Goal: Answer question/provide support: Ask a question

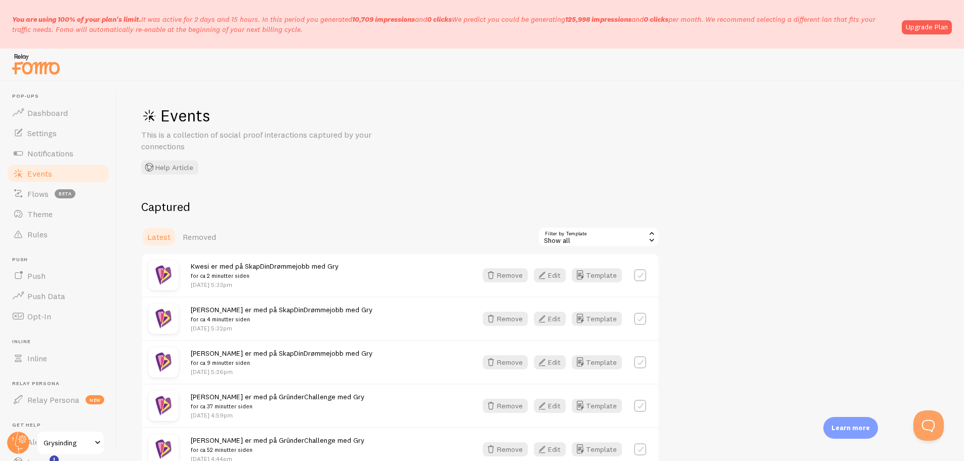
click at [922, 28] on link "Upgrade Plan" at bounding box center [927, 27] width 50 height 14
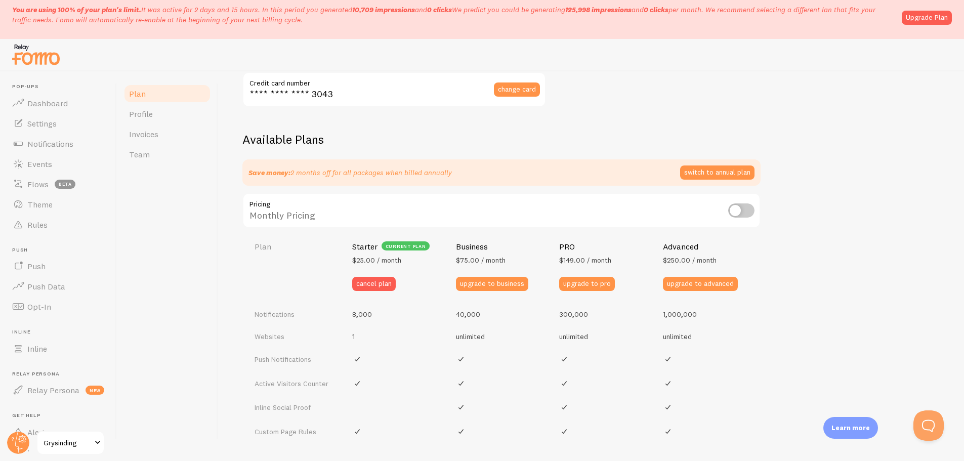
scroll to position [272, 0]
click at [224, 222] on div "Plan Your Fomo subscription details Monthly Stats 10.71k / 8,000 Notifications …" at bounding box center [591, 261] width 746 height 380
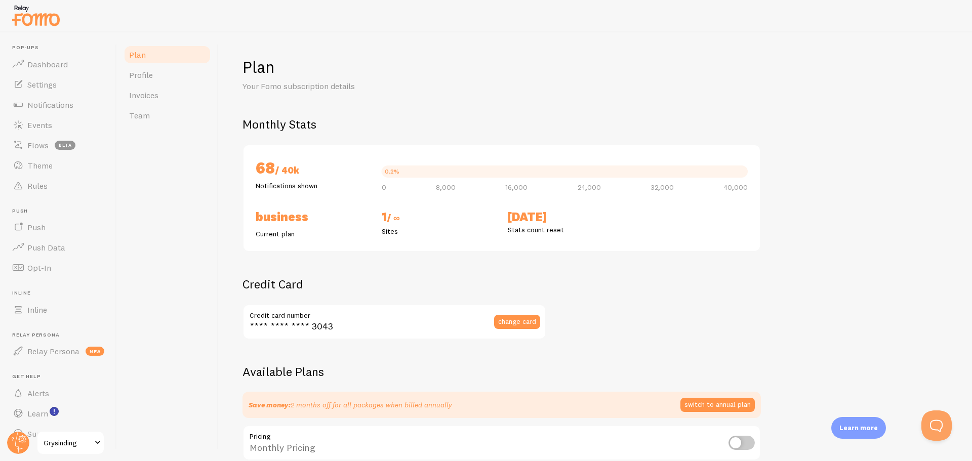
scroll to position [5, 0]
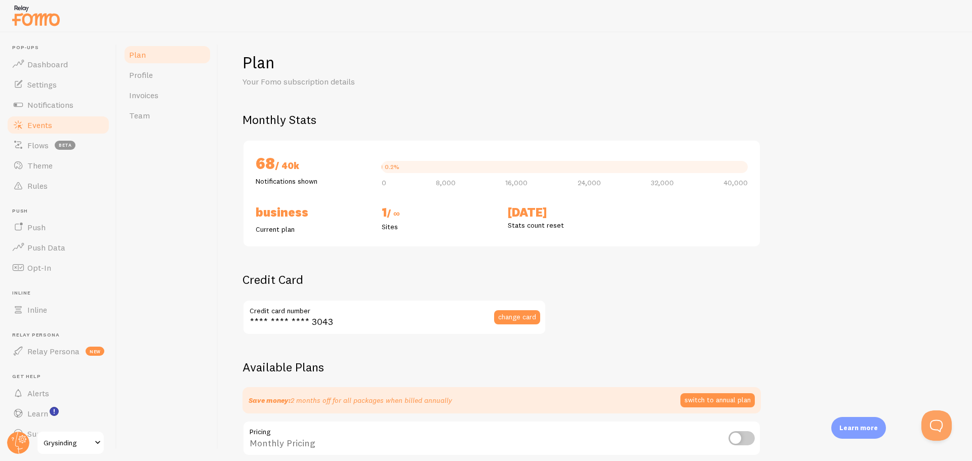
click at [70, 119] on link "Events" at bounding box center [58, 125] width 104 height 20
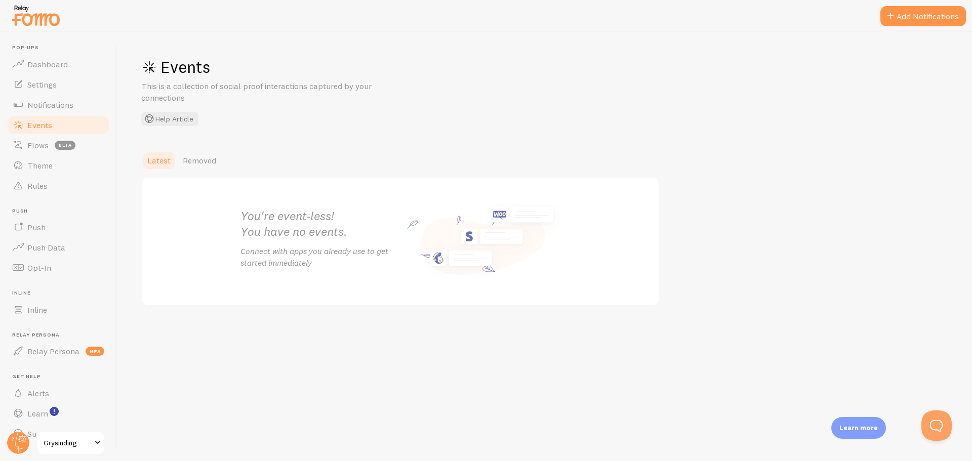
click at [33, 126] on span "Events" at bounding box center [39, 125] width 25 height 10
click at [44, 105] on span "Notifications" at bounding box center [50, 105] width 46 height 10
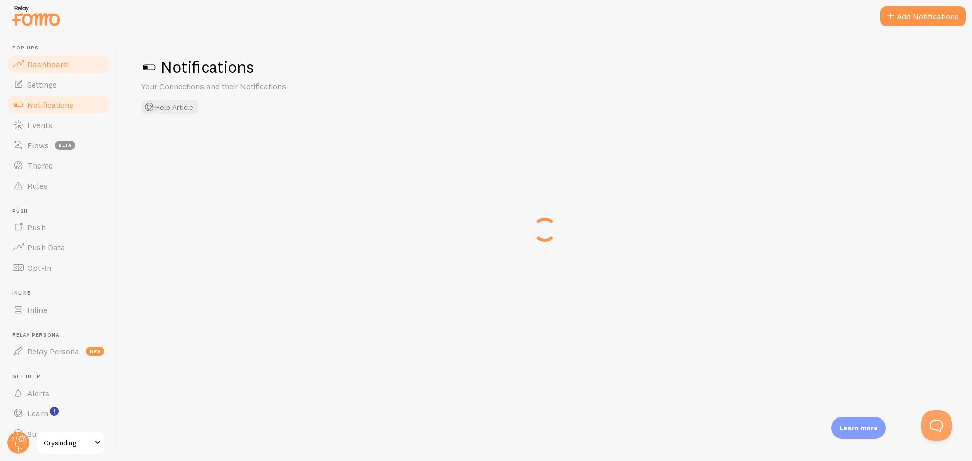
click at [29, 68] on span "Dashboard" at bounding box center [47, 64] width 40 height 10
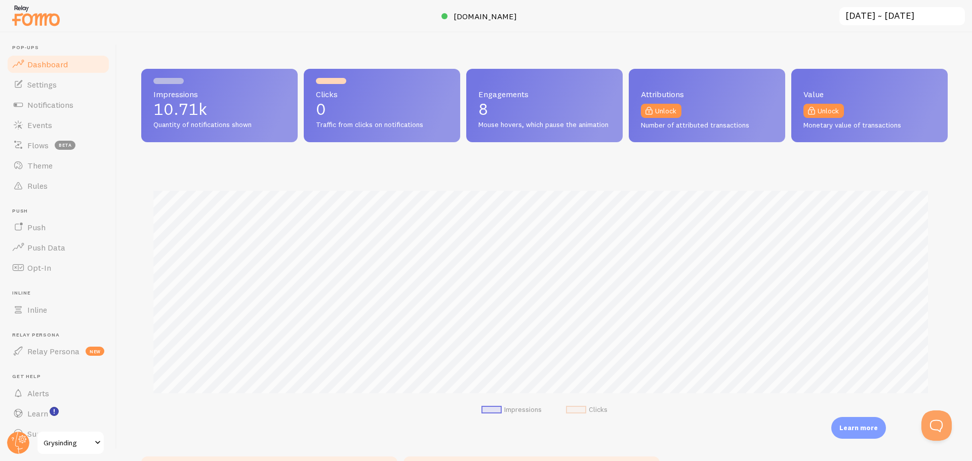
scroll to position [266, 798]
click at [53, 102] on span "Notifications" at bounding box center [50, 105] width 46 height 10
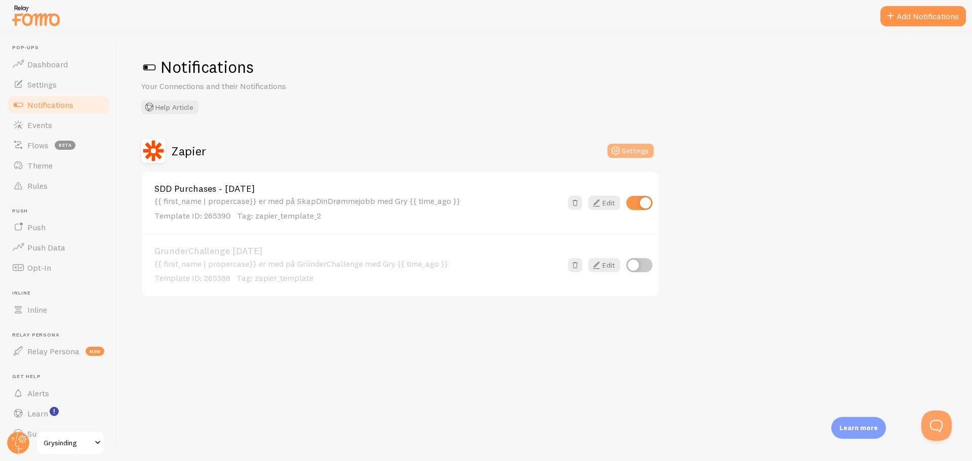
click at [637, 154] on button "Settings" at bounding box center [630, 151] width 46 height 14
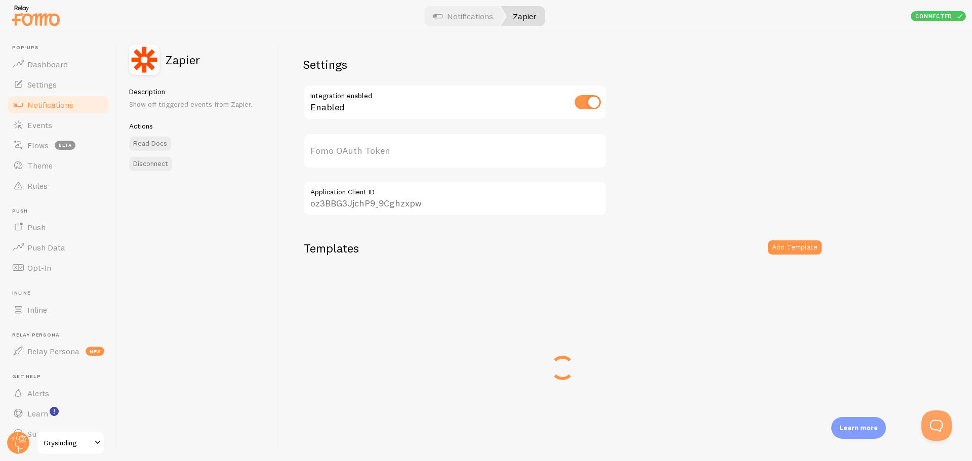
type input "TySzgInE8fYcIOxzjsGzQQ=="
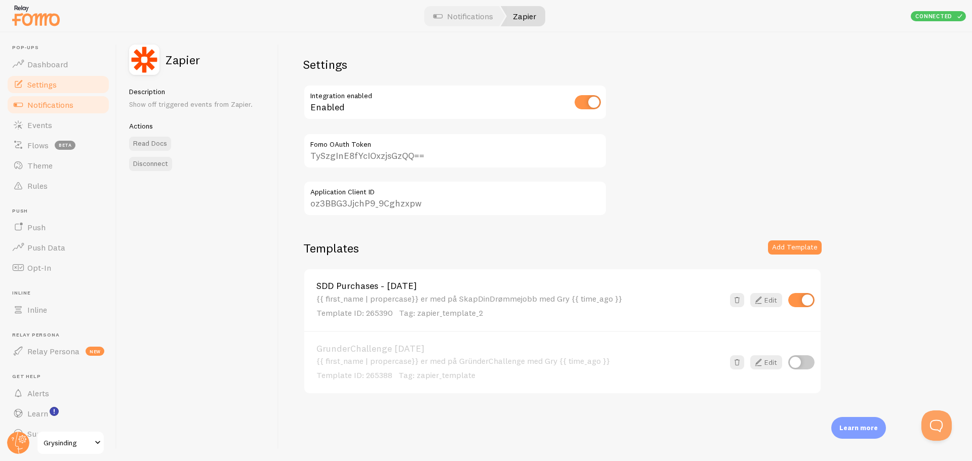
click at [47, 85] on span "Settings" at bounding box center [41, 84] width 29 height 10
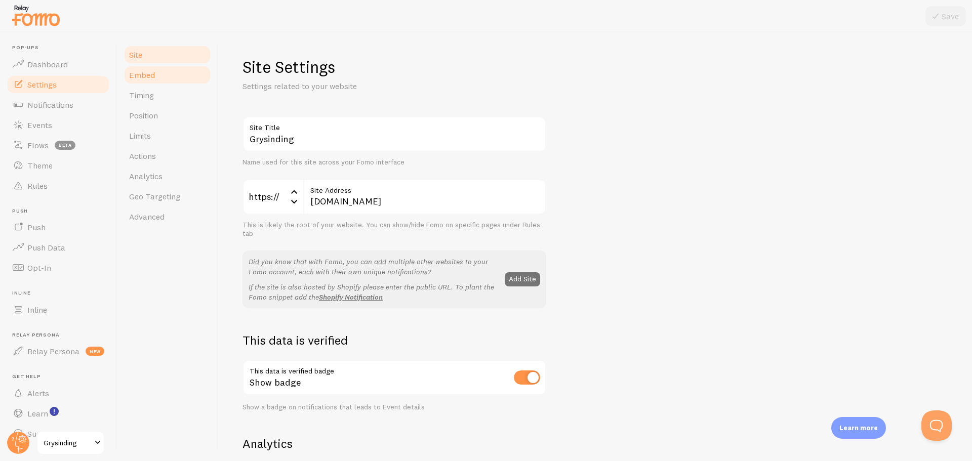
click at [163, 75] on link "Embed" at bounding box center [167, 75] width 89 height 20
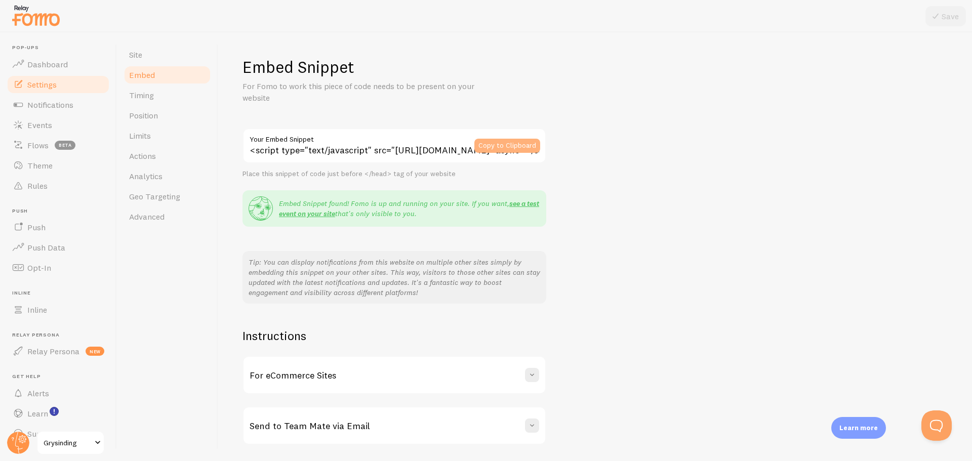
click at [498, 140] on button "Copy to Clipboard" at bounding box center [507, 146] width 66 height 14
click at [62, 131] on link "Events" at bounding box center [58, 125] width 104 height 20
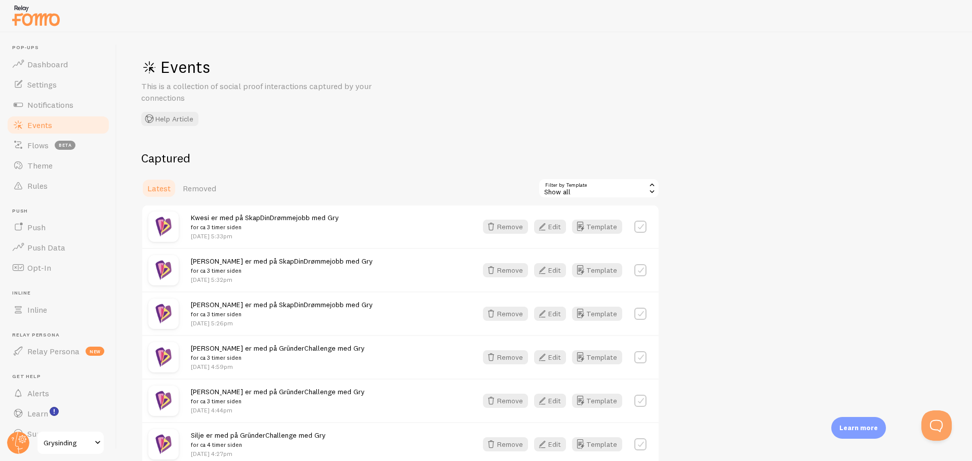
click at [357, 259] on div "[PERSON_NAME] er med på SkapDinDrømmejobb med Gry for ca 3 timer siden [DATE] 5…" at bounding box center [328, 270] width 274 height 28
click at [609, 189] on div "Show all" at bounding box center [598, 188] width 121 height 20
click at [589, 231] on li "SDD Purchases - [DATE]" at bounding box center [598, 230] width 119 height 15
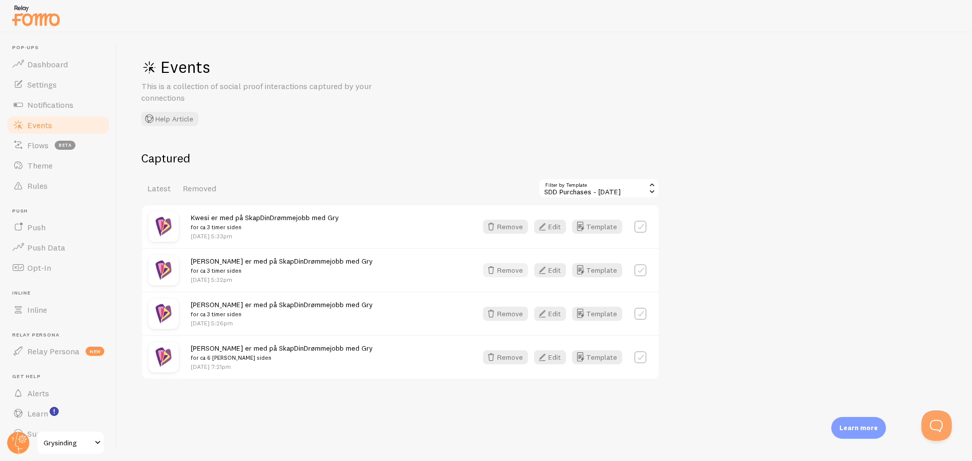
click at [497, 268] on icon "button" at bounding box center [491, 270] width 12 height 12
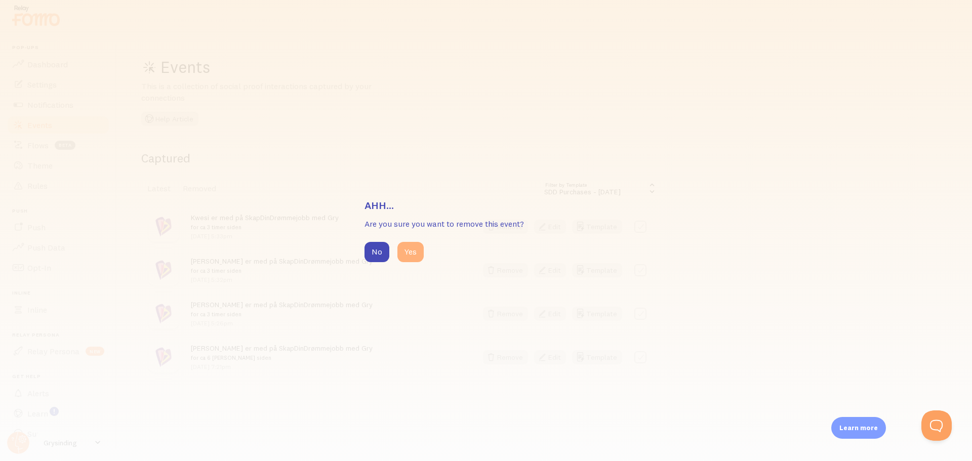
click at [412, 253] on button "Yes" at bounding box center [410, 252] width 26 height 20
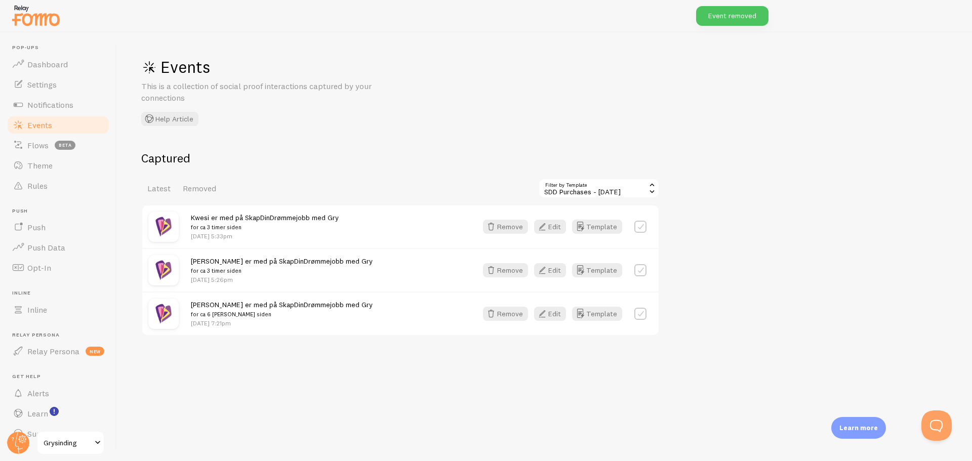
click at [771, 280] on div "Captured Latest Removed Filter by Template 265390 SDD Purchases - [DATE] Show a…" at bounding box center [544, 243] width 806 height 186
click at [41, 102] on span "Notifications" at bounding box center [50, 105] width 46 height 10
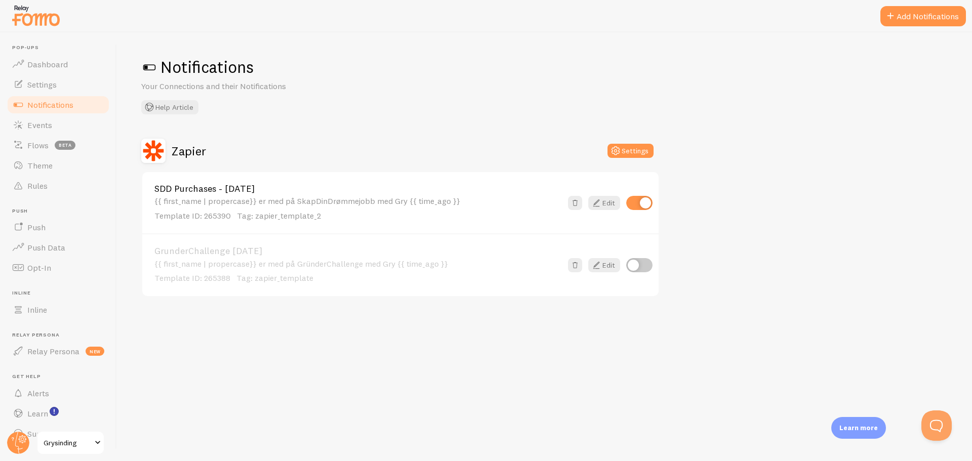
click at [345, 108] on div "Notifications Your Connections and their Notifications Help Article" at bounding box center [544, 86] width 806 height 58
click at [48, 83] on span "Settings" at bounding box center [41, 84] width 29 height 10
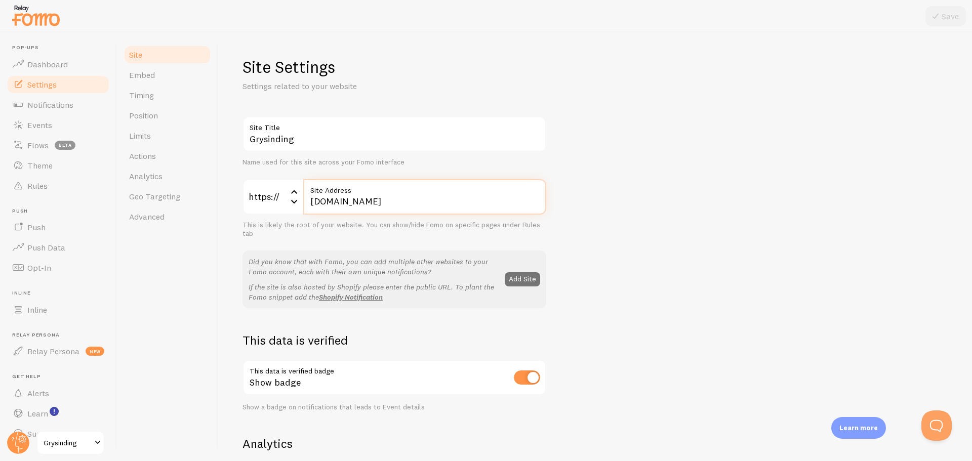
click at [362, 205] on input "[DOMAIN_NAME]" at bounding box center [424, 196] width 243 height 35
click at [635, 268] on div "Grysinding Site Title Name used for this site across your Fomo interface https:…" at bounding box center [594, 458] width 705 height 685
click at [155, 72] on link "Embed" at bounding box center [167, 75] width 89 height 20
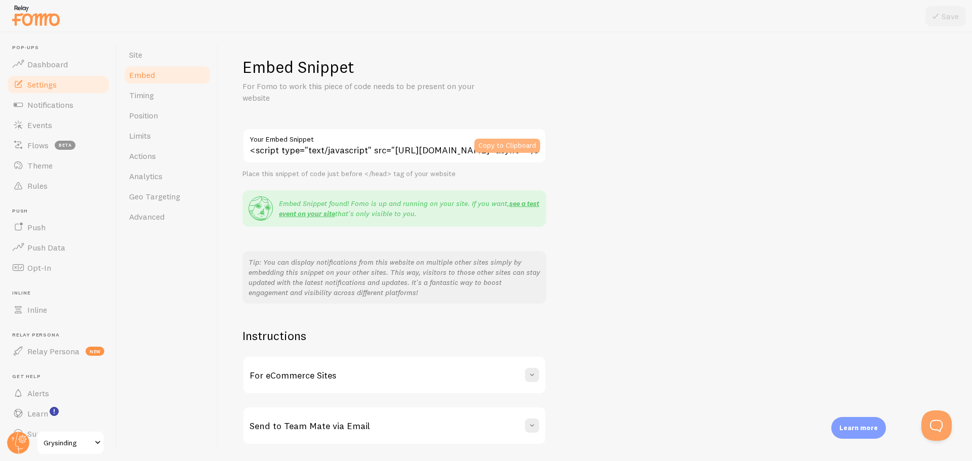
click at [497, 142] on button "Copy to Clipboard" at bounding box center [507, 146] width 66 height 14
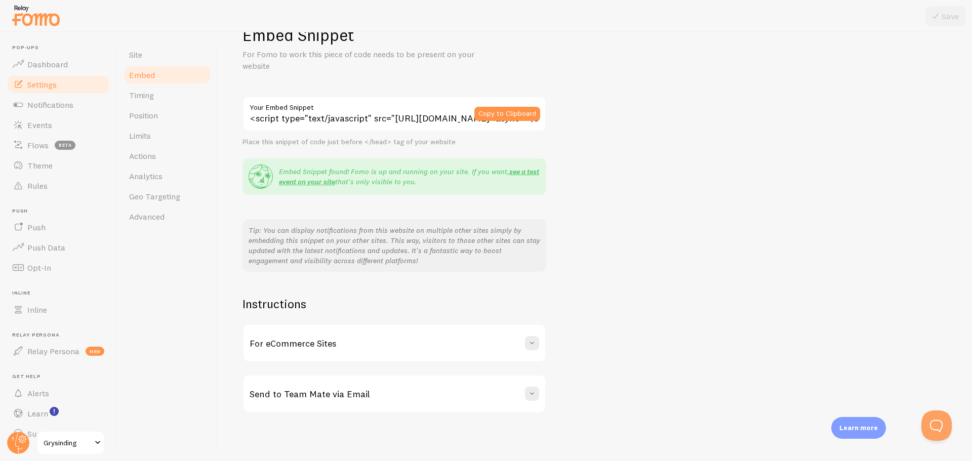
scroll to position [31, 0]
click at [137, 93] on span "Timing" at bounding box center [141, 95] width 25 height 10
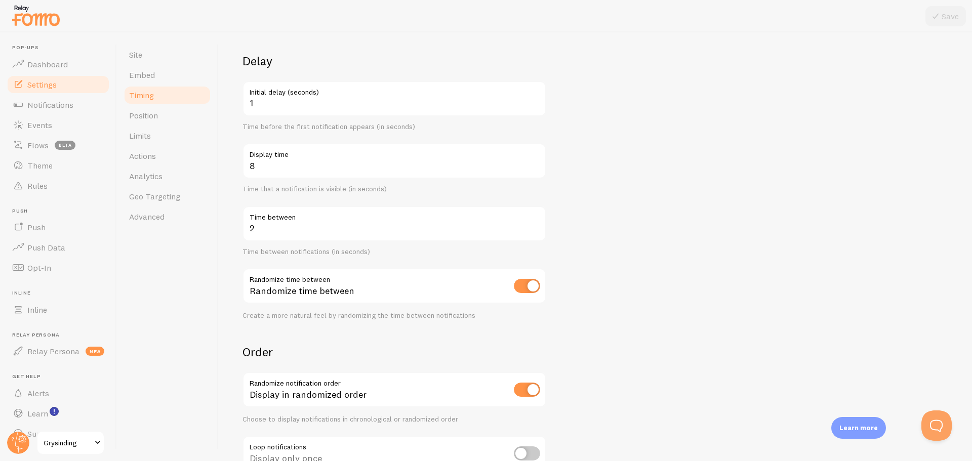
scroll to position [63, 0]
click at [931, 427] on button "Open Beacon popover" at bounding box center [934, 423] width 30 height 30
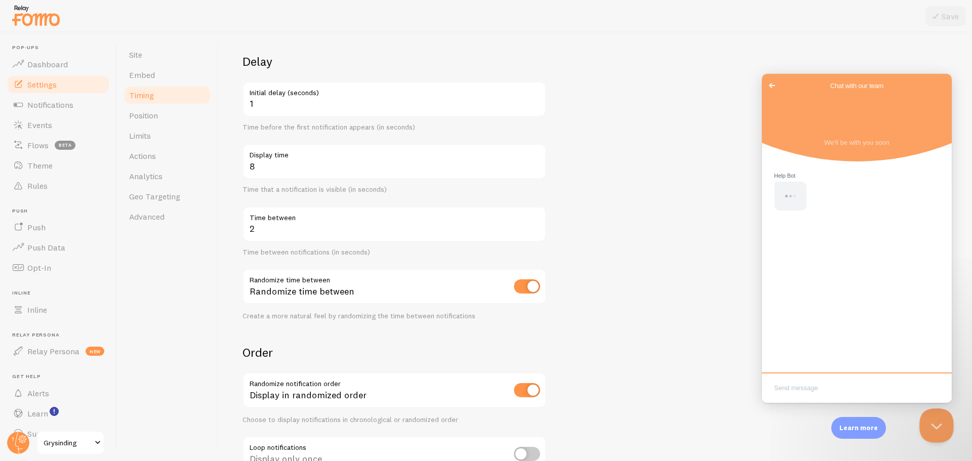
scroll to position [0, 0]
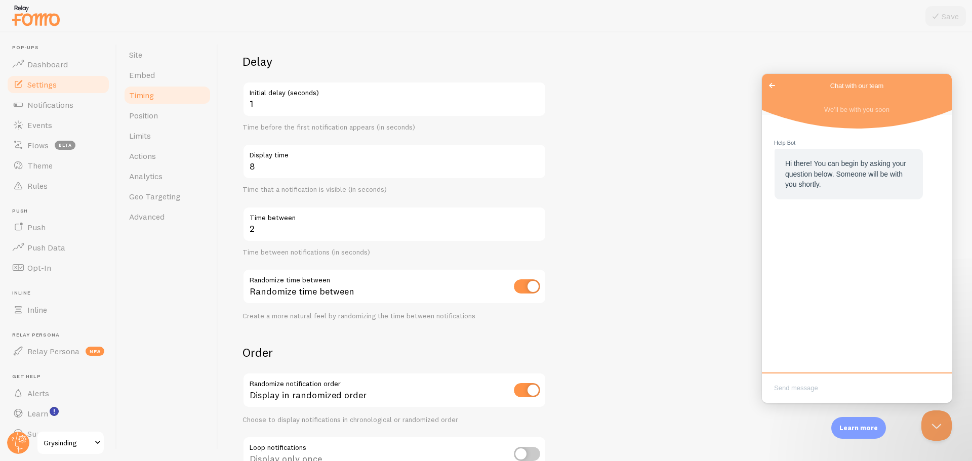
click at [816, 390] on textarea "Write chat message" at bounding box center [857, 389] width 186 height 24
type textarea "Hello, it is not showing on my site, what did I do wrong?"
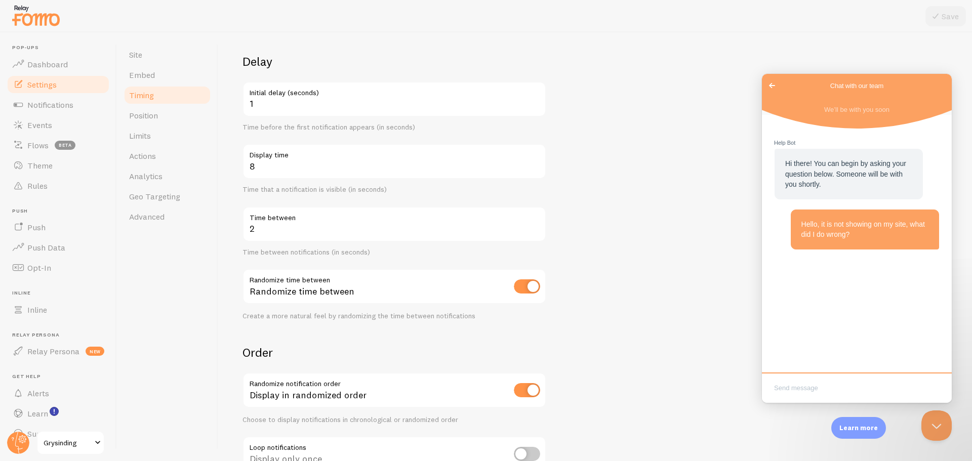
scroll to position [0, 0]
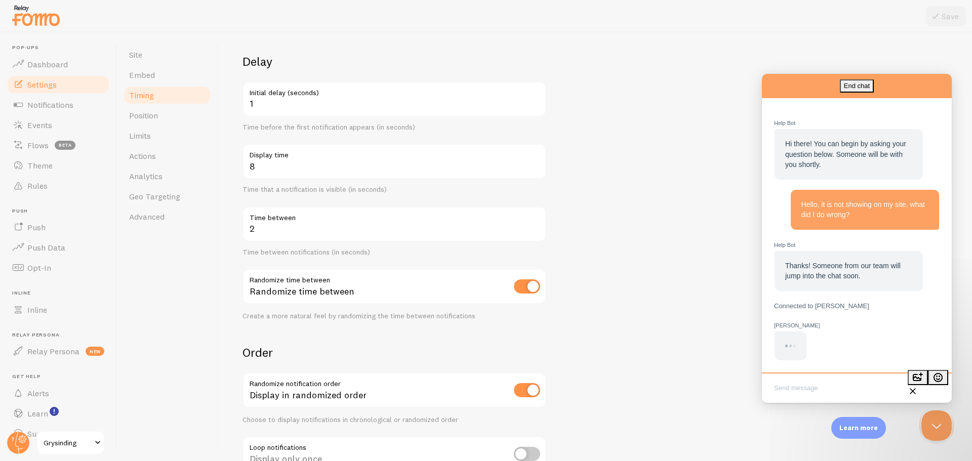
click at [834, 322] on span "[PERSON_NAME]" at bounding box center [856, 326] width 165 height 10
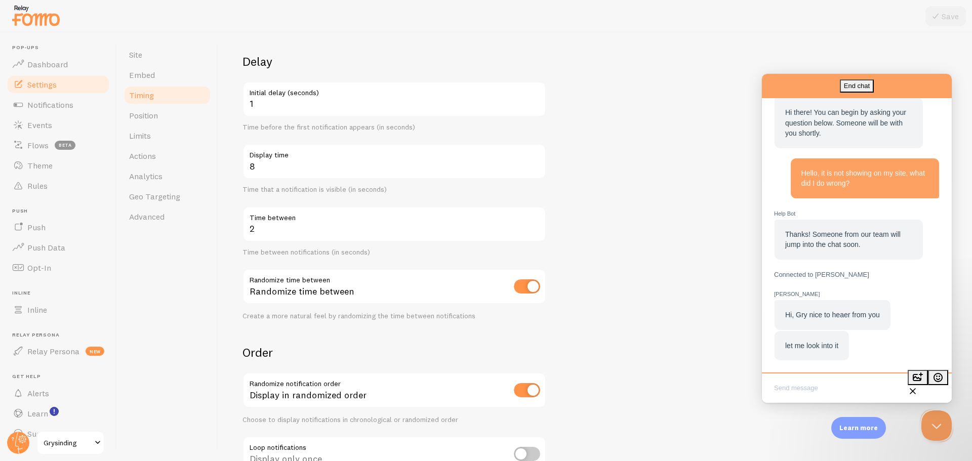
click at [861, 391] on textarea "Write chat message" at bounding box center [857, 389] width 186 height 24
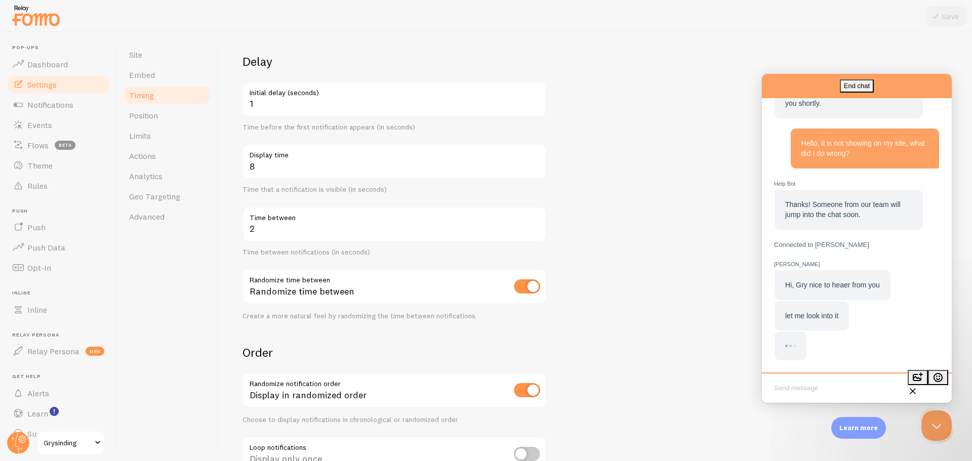
scroll to position [44, 0]
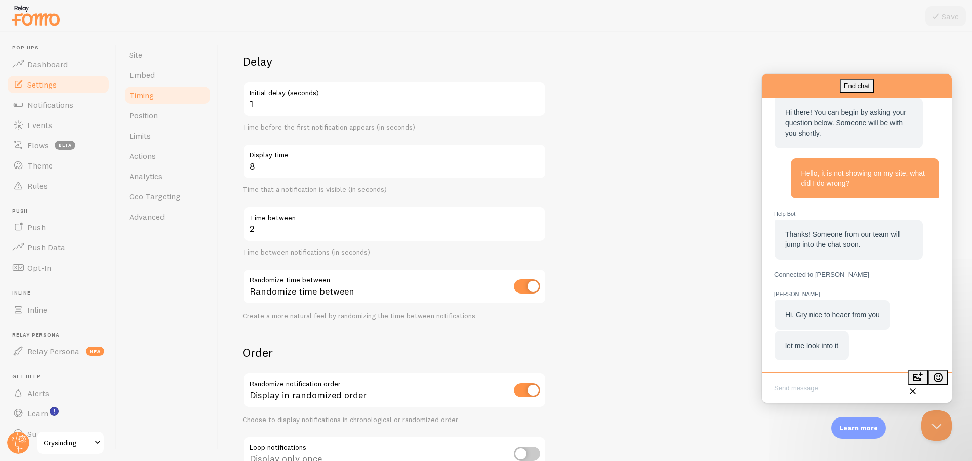
click at [842, 376] on div "Live chat" at bounding box center [857, 388] width 186 height 25
click at [831, 385] on textarea "Write chat message" at bounding box center [857, 389] width 186 height 24
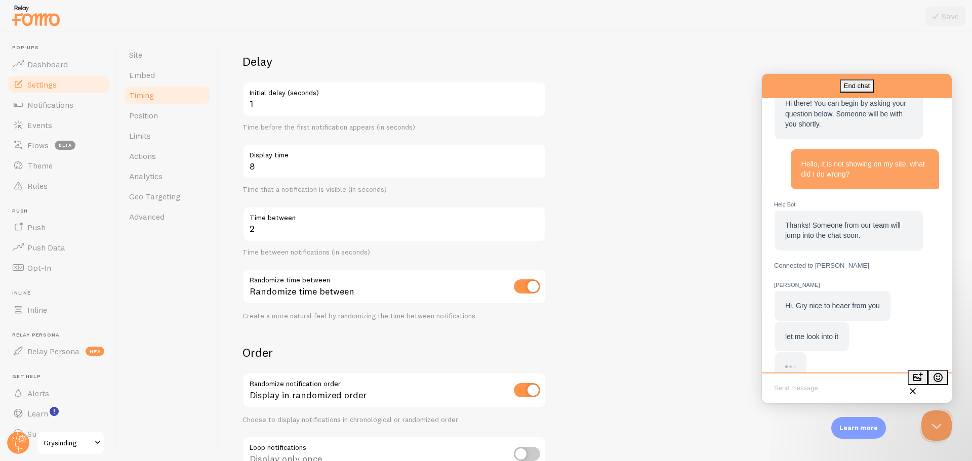
scroll to position [73, 0]
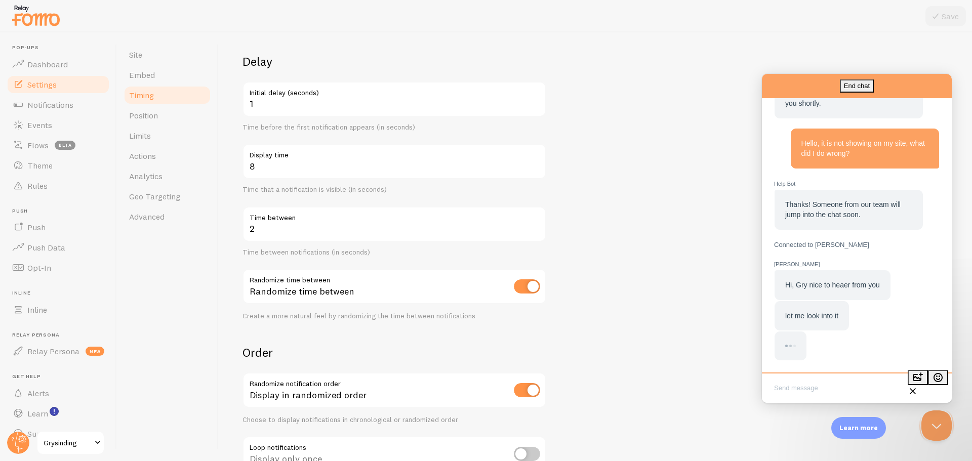
click at [830, 384] on textarea "Write chat message" at bounding box center [857, 389] width 186 height 24
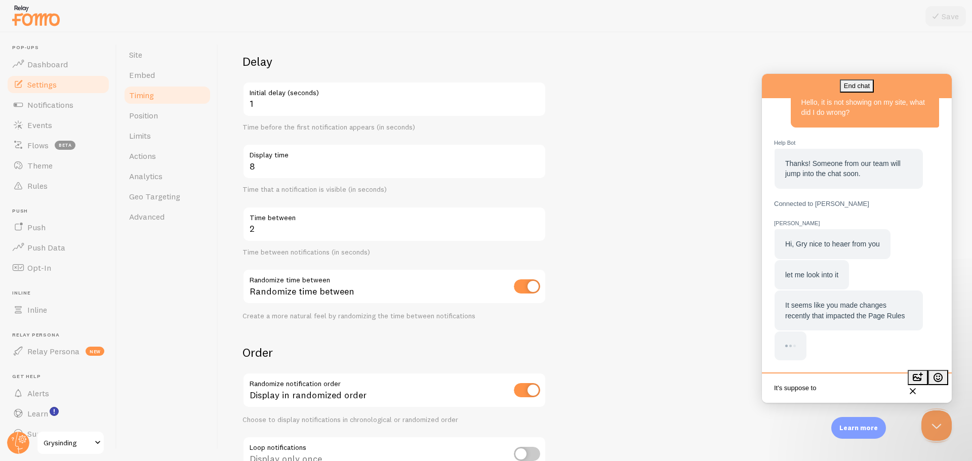
scroll to position [114, 0]
paste textarea "[URL][DOMAIN_NAME]"
type textarea "It's suppose to show here: [URL][DOMAIN_NAME]"
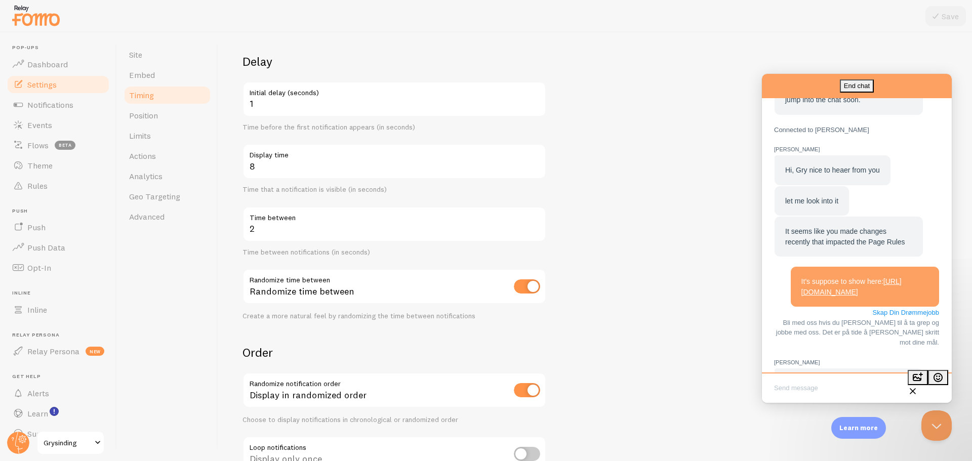
scroll to position [181, 0]
click at [47, 125] on span "Events" at bounding box center [39, 125] width 25 height 10
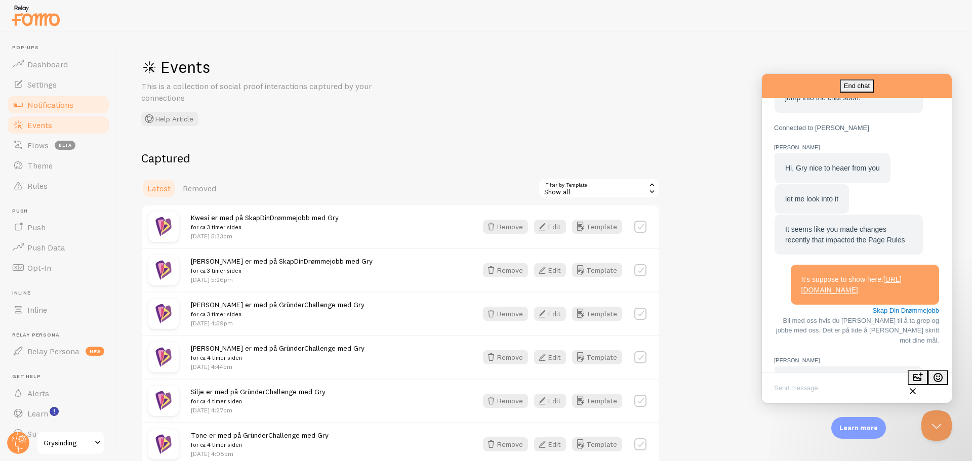
click at [62, 105] on span "Notifications" at bounding box center [50, 105] width 46 height 10
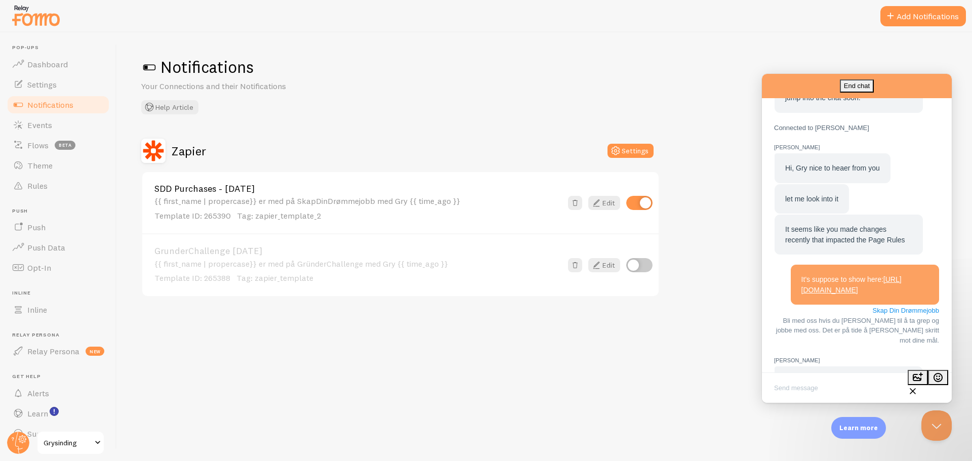
scroll to position [257, 0]
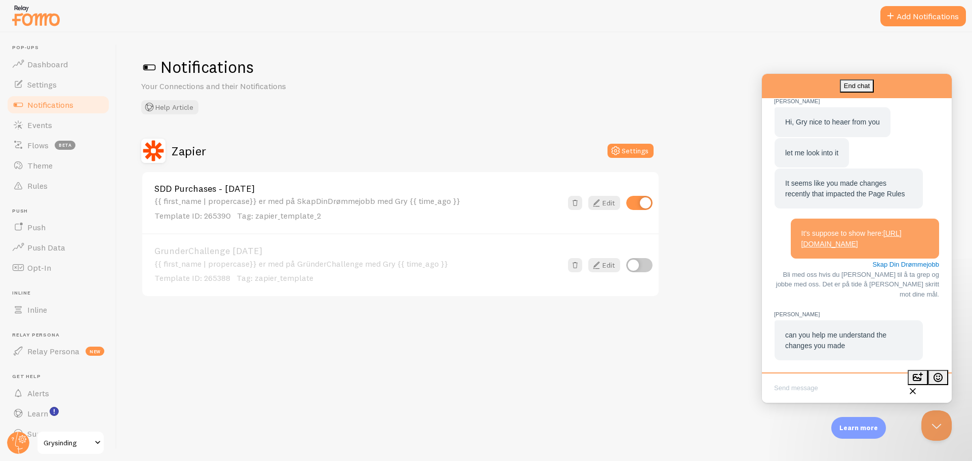
click at [848, 384] on textarea "Write chat message" at bounding box center [857, 389] width 186 height 24
type textarea "I just changed the templates from GrunderChallenge to SDD Purchases."
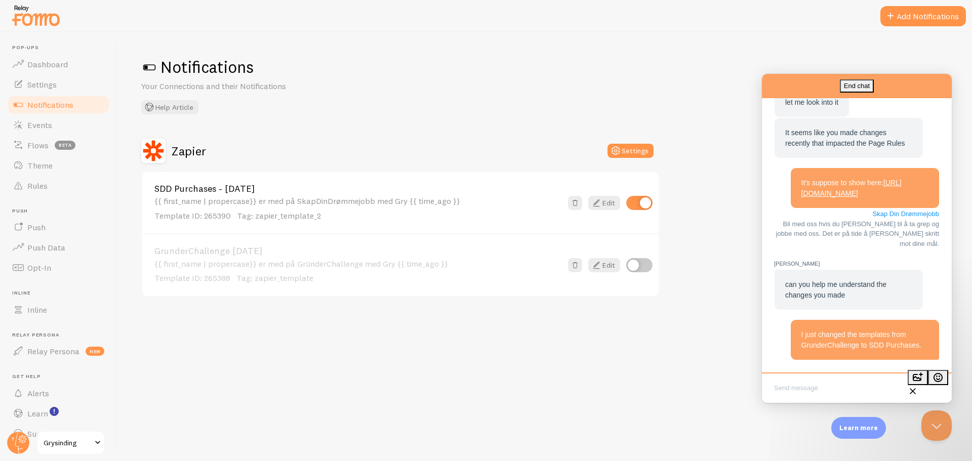
type textarea "D"
type textarea "What should I do?"
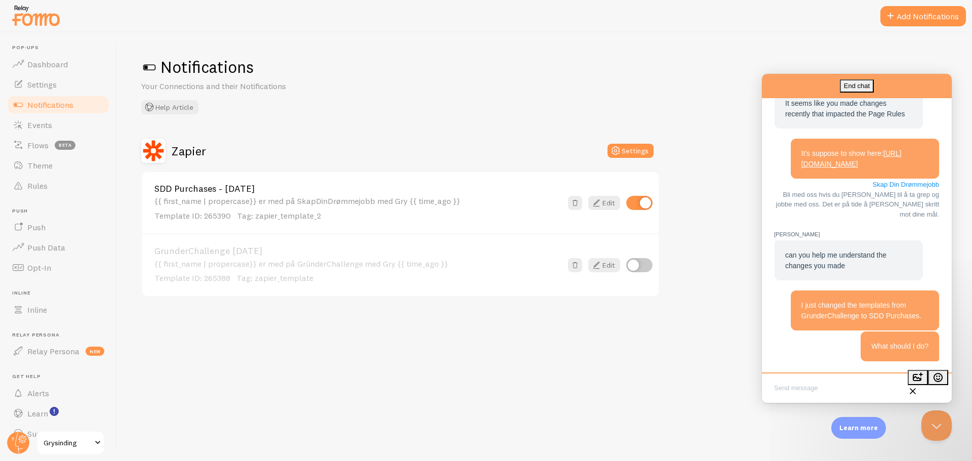
scroll to position [338, 0]
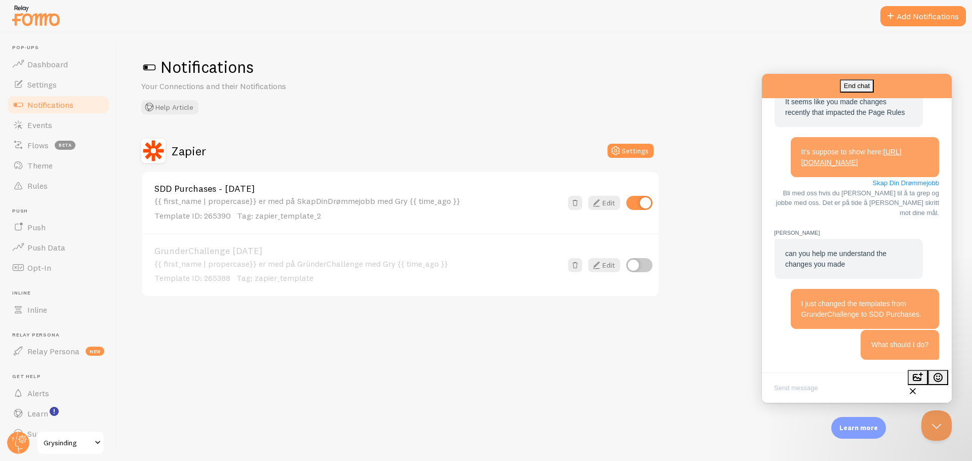
click at [823, 201] on span "Bli med oss hvis du [PERSON_NAME] til å ta grep og jobbe med oss. Det er på tid…" at bounding box center [857, 202] width 163 height 27
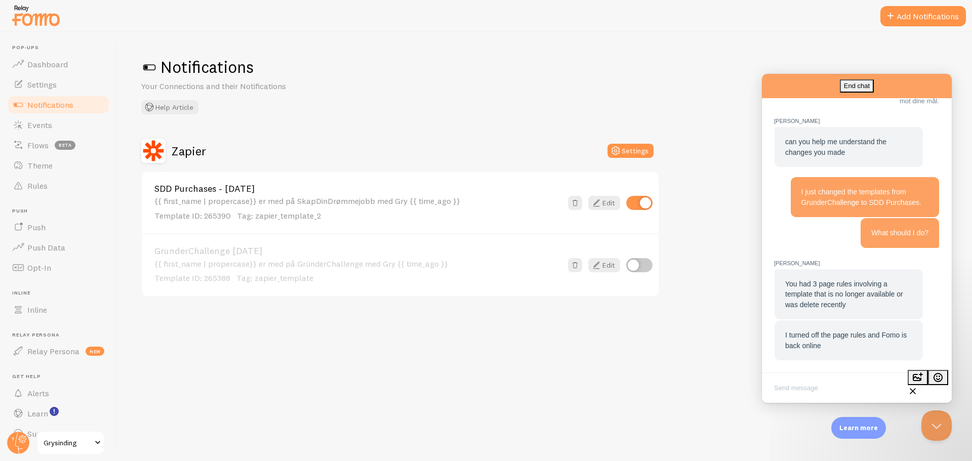
scroll to position [478, 0]
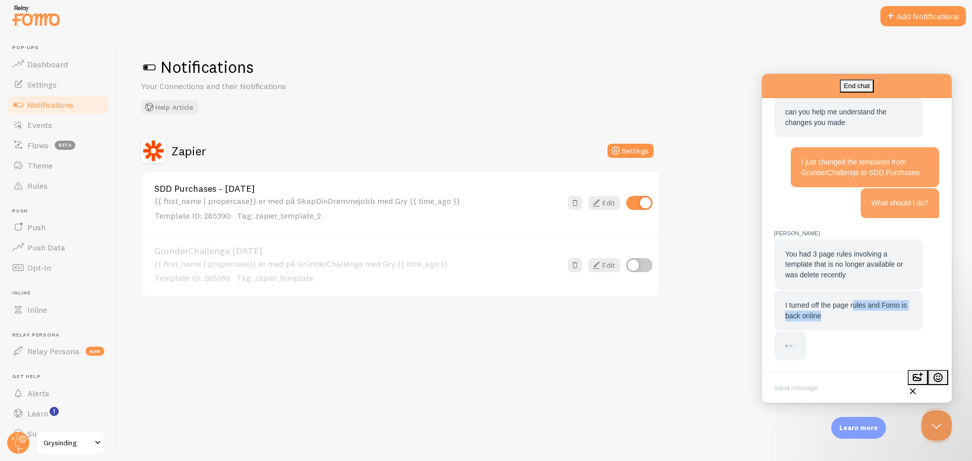
drag, startPoint x: 878, startPoint y: 323, endPoint x: 854, endPoint y: 296, distance: 36.6
click at [854, 296] on div "I turned off the page rules and Fomo is back online" at bounding box center [848, 310] width 148 height 40
click at [838, 320] on div "I turned off the page rules and Fomo is back online" at bounding box center [848, 310] width 127 height 21
click at [813, 389] on textarea "Write chat message" at bounding box center [857, 389] width 186 height 24
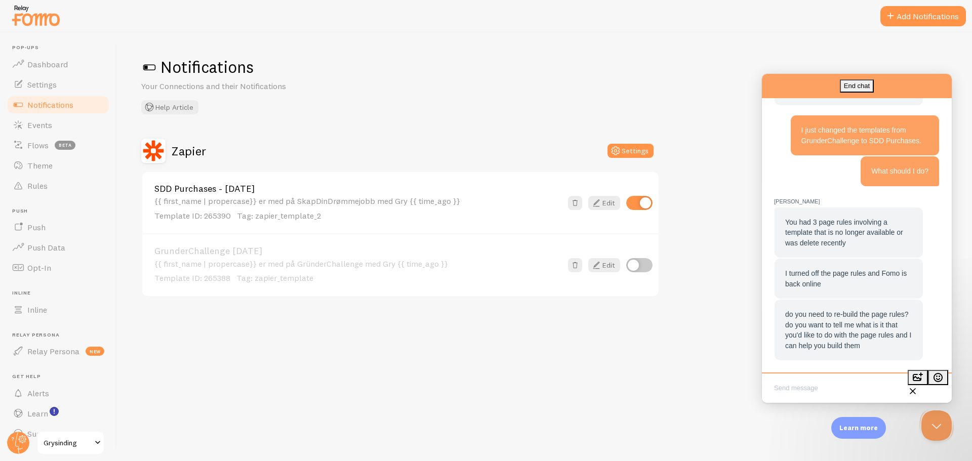
scroll to position [509, 0]
type textarea "W"
type textarea "Which changes do we need to have?"
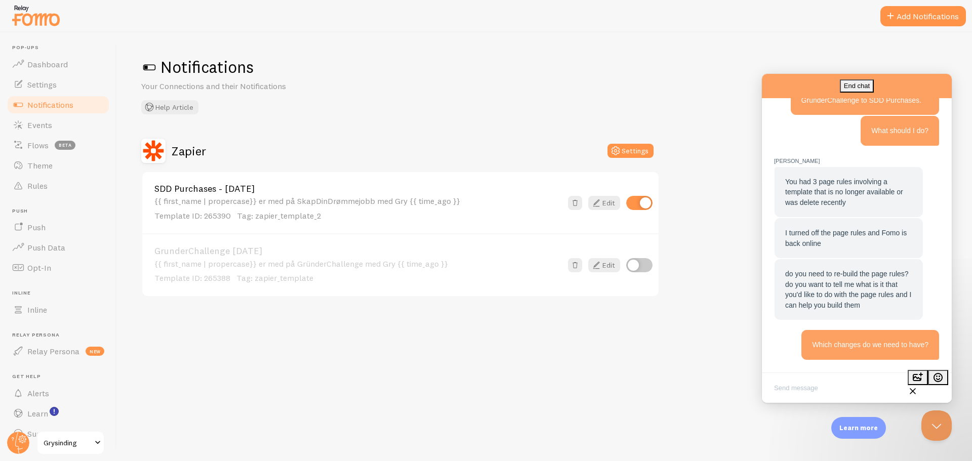
click at [732, 276] on div "Zapier Settings SDD Purchases - [DATE] {{ first_name | propercase}} er med på S…" at bounding box center [544, 218] width 806 height 158
click at [839, 386] on textarea "Write chat message" at bounding box center [857, 389] width 186 height 24
type textarea "O"
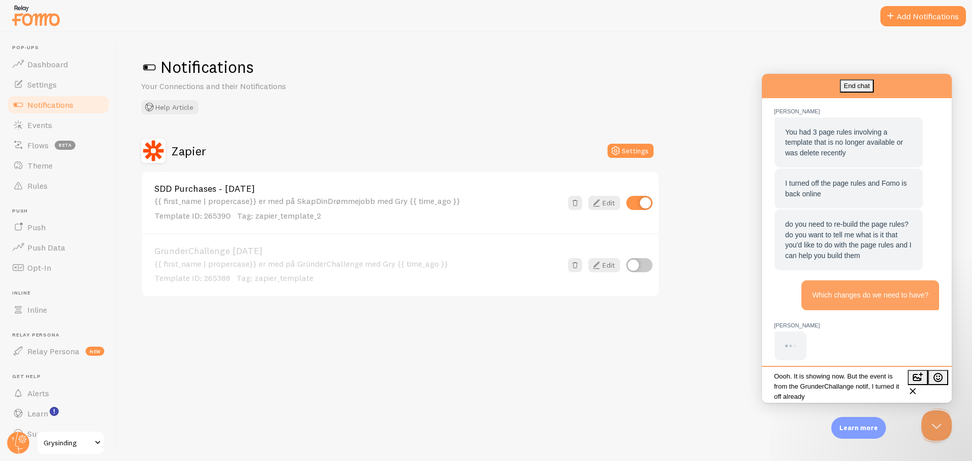
scroll to position [4, 0]
type textarea "Oooh. It is showing now. But the event is from the GrunderChallange notif, I tu…"
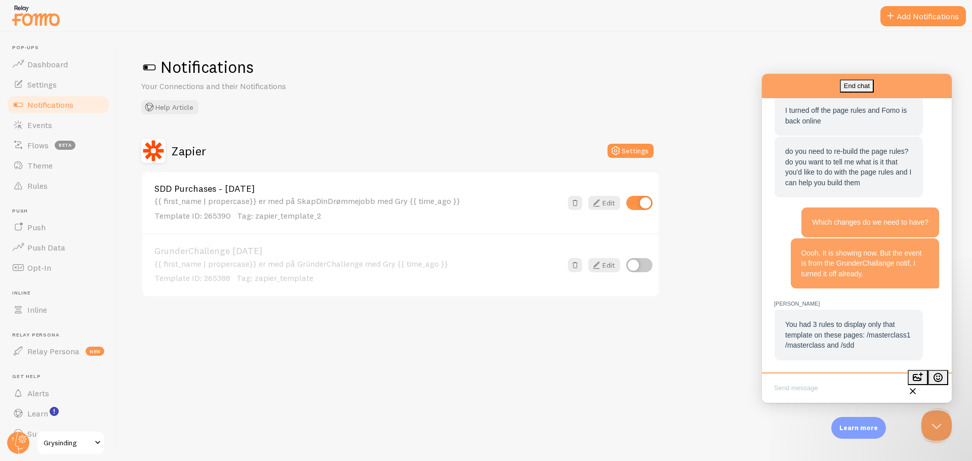
scroll to position [670, 0]
click at [809, 392] on textarea "Write chat message" at bounding box center [857, 389] width 186 height 24
type textarea "Where can I change the 3 rules?"
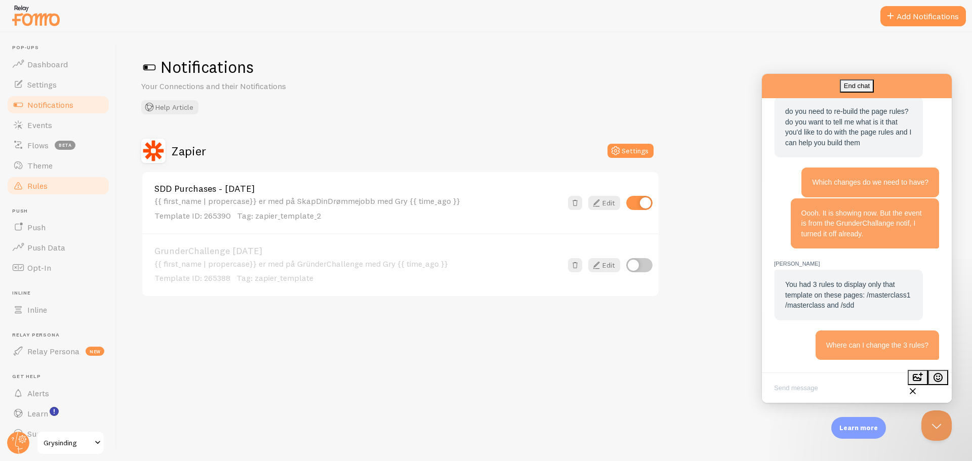
click at [60, 185] on link "Rules" at bounding box center [58, 186] width 104 height 20
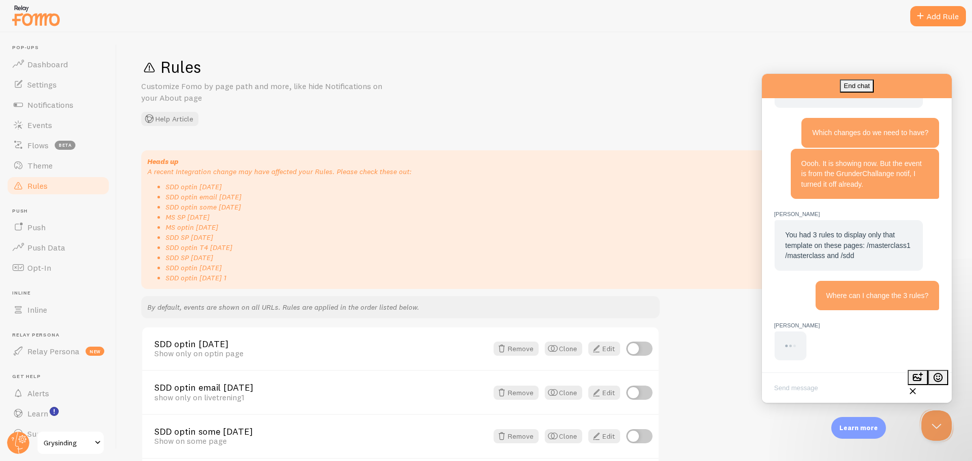
click at [251, 255] on li "SDD SP [DATE]" at bounding box center [553, 257] width 776 height 10
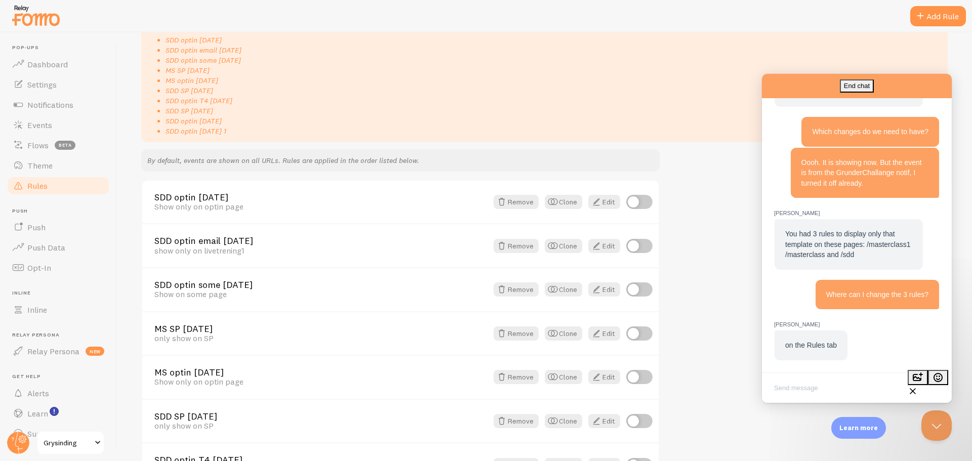
scroll to position [139, 0]
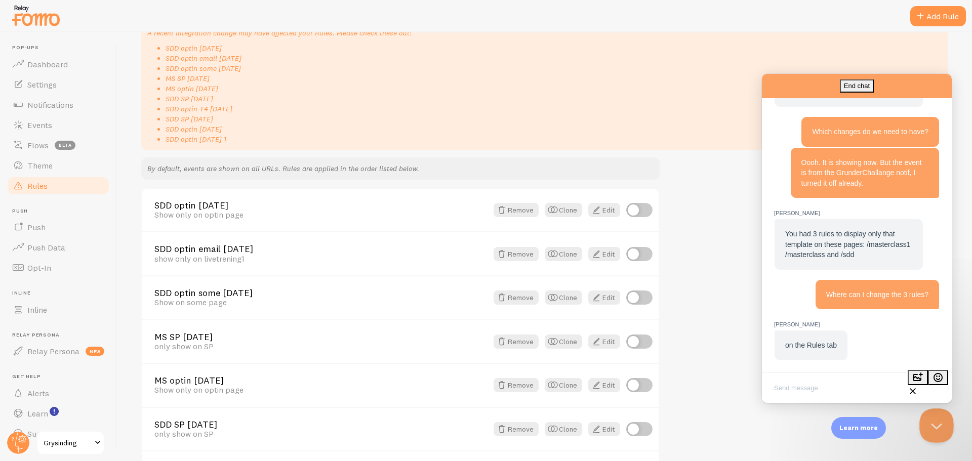
drag, startPoint x: 945, startPoint y: 434, endPoint x: 939, endPoint y: 429, distance: 7.5
click at [939, 429] on div at bounding box center [934, 423] width 30 height 30
click at [939, 429] on button "Close Beacon popover" at bounding box center [934, 423] width 30 height 30
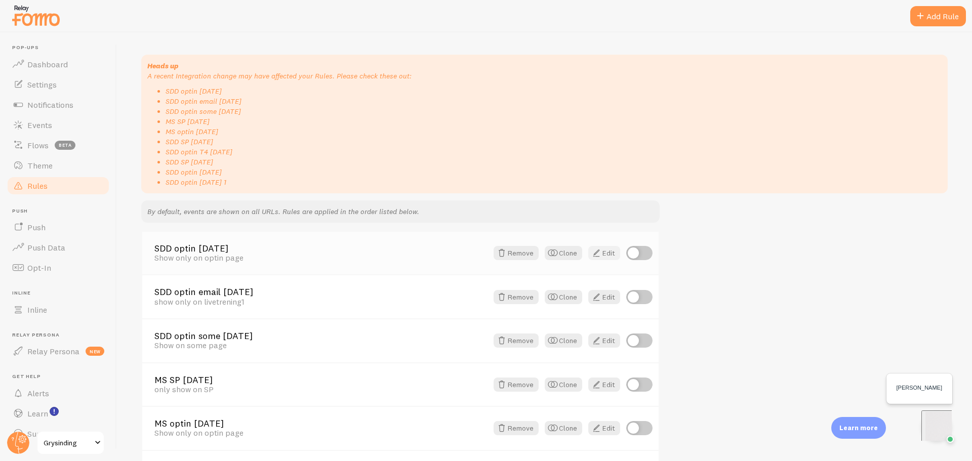
scroll to position [0, 0]
click at [600, 257] on span at bounding box center [596, 253] width 12 height 12
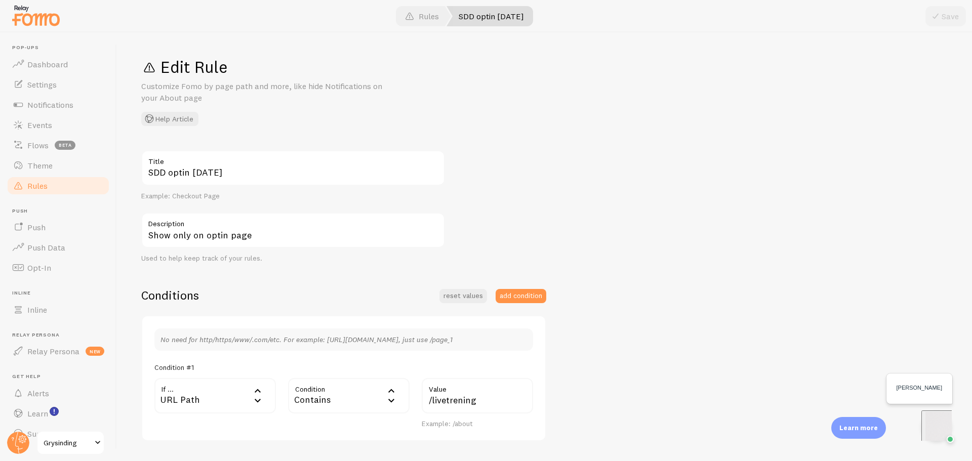
click at [69, 189] on link "Rules" at bounding box center [58, 186] width 104 height 20
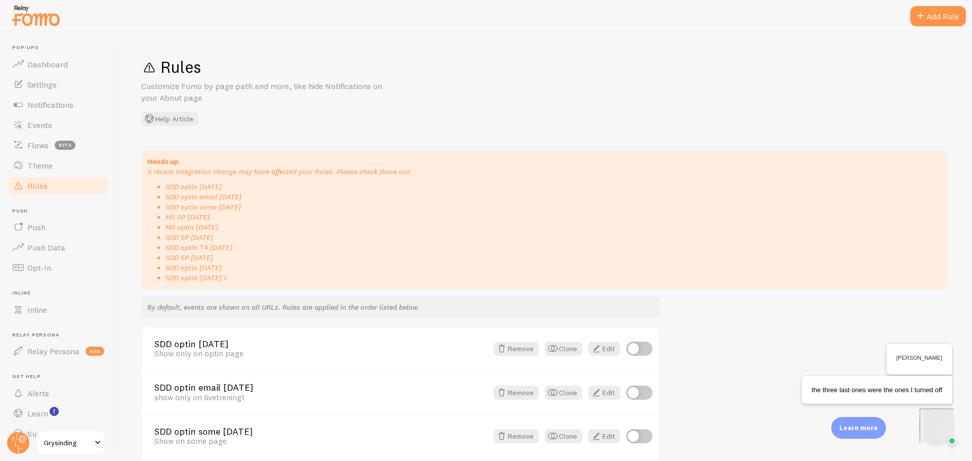
click at [936, 417] on img "Open Beacon popover" at bounding box center [973, 460] width 101 height 101
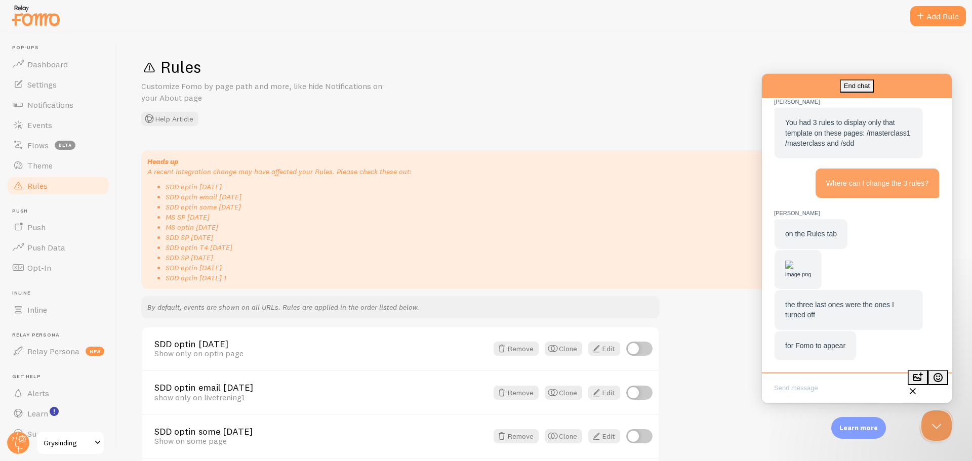
scroll to position [980, 0]
click at [793, 261] on img "Chat message" at bounding box center [789, 265] width 8 height 8
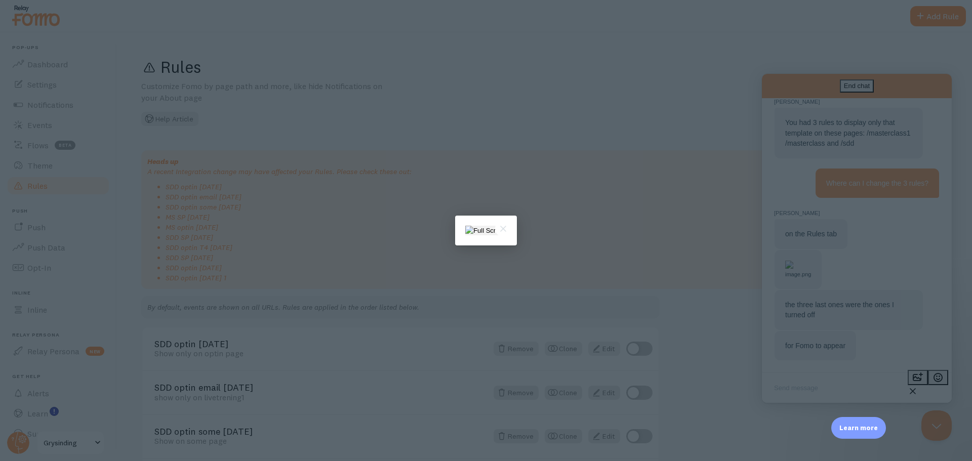
scroll to position [0, 0]
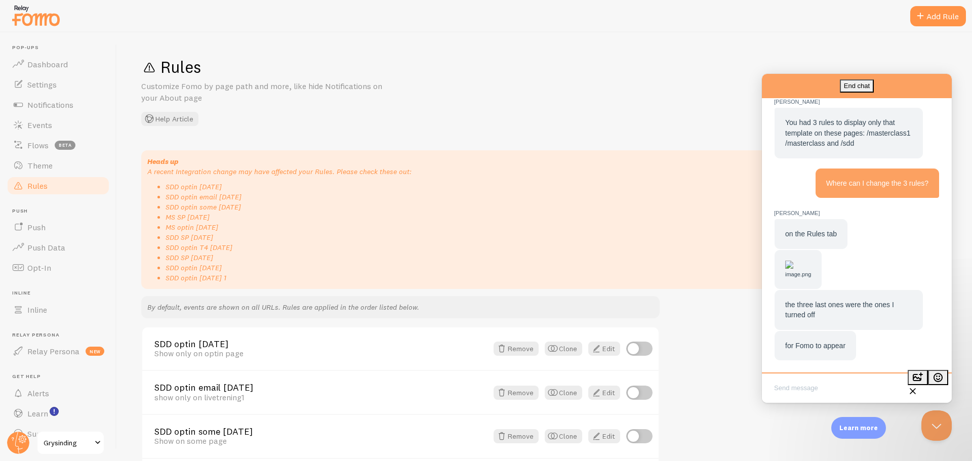
click at [812, 391] on textarea "Write chat message" at bounding box center [857, 389] width 186 height 24
type textarea "Okay. Do we need rules? It just need to show to 2 pages though."
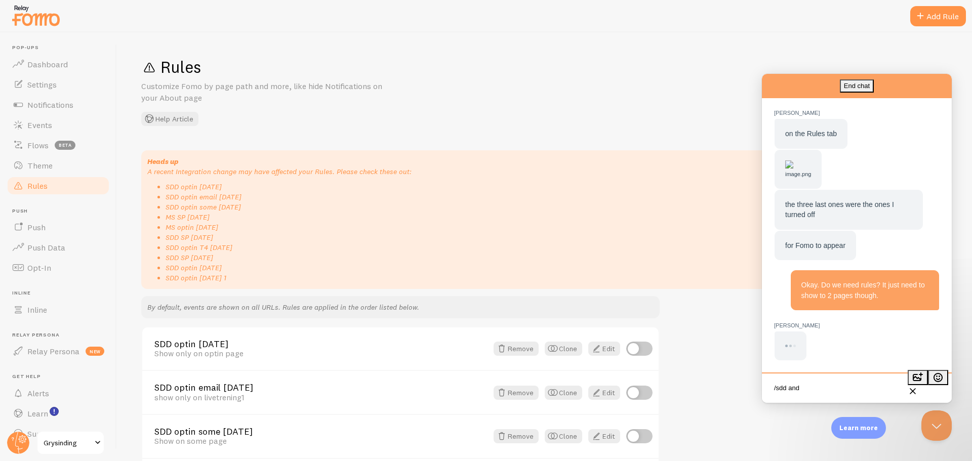
scroll to position [1079, 0]
type textarea "/sdd and /sdd-backdoor"
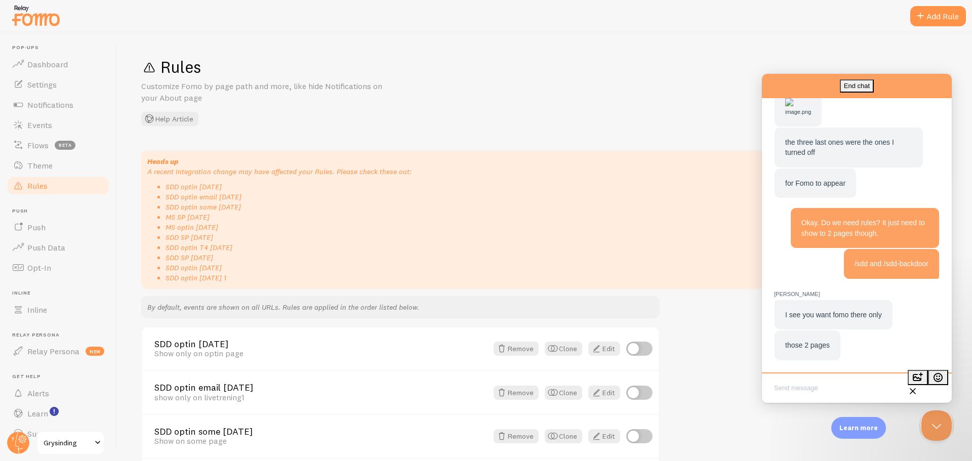
scroll to position [1170, 0]
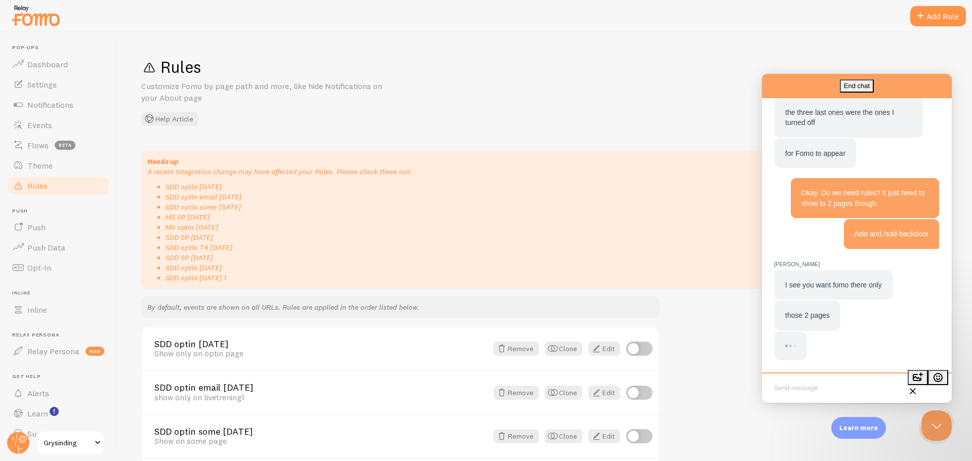
click at [824, 387] on textarea "Write chat message" at bounding box center [857, 389] width 186 height 24
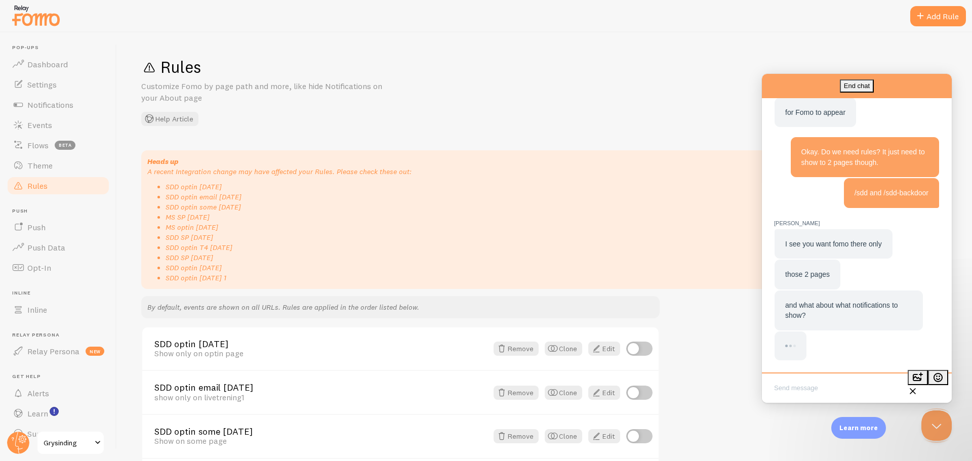
scroll to position [1181, 0]
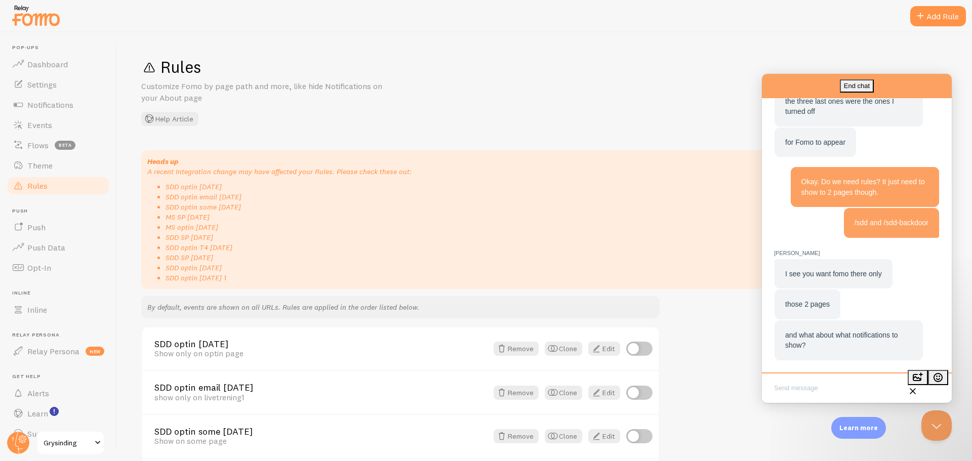
click at [824, 388] on textarea "Write chat message" at bounding box center [857, 389] width 186 height 24
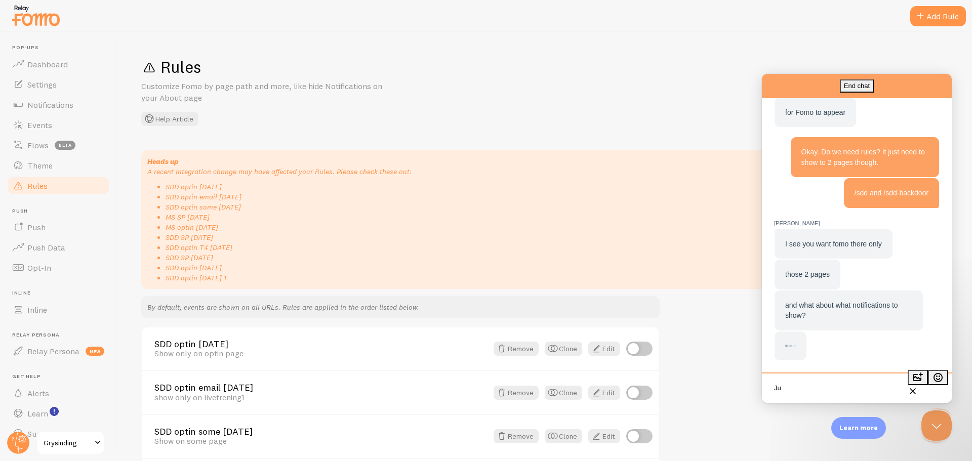
type textarea "J"
click at [46, 98] on link "Notifications" at bounding box center [58, 105] width 104 height 20
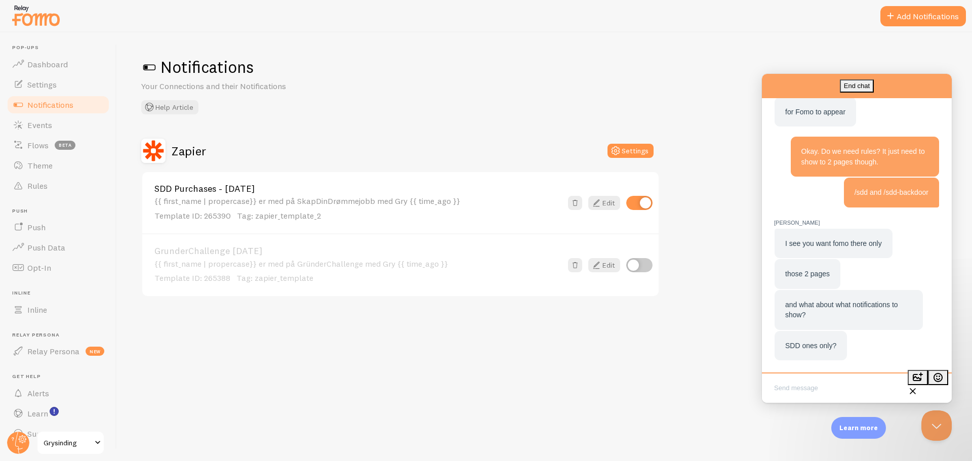
click at [805, 387] on textarea "Write chat message" at bounding box center [857, 389] width 186 height 24
type textarea "Yes, SDD Purchases No more GrunderChallenge"
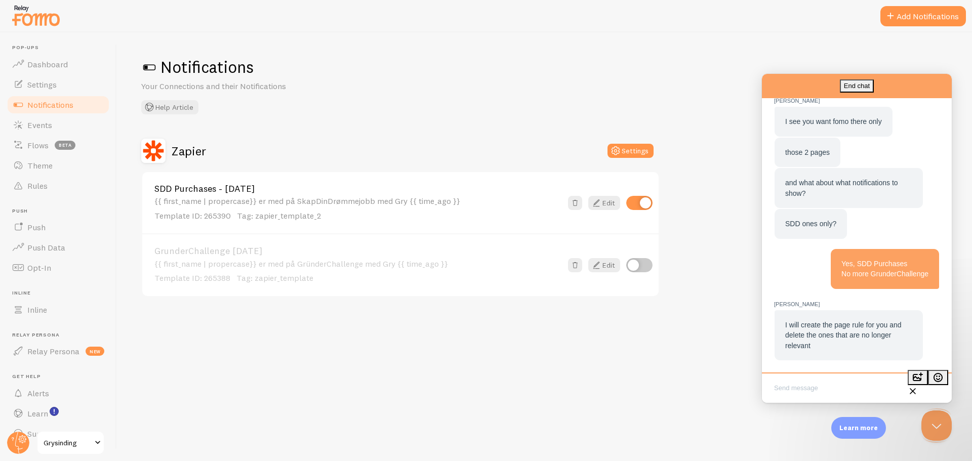
scroll to position [1089, 0]
type textarea "Thanks."
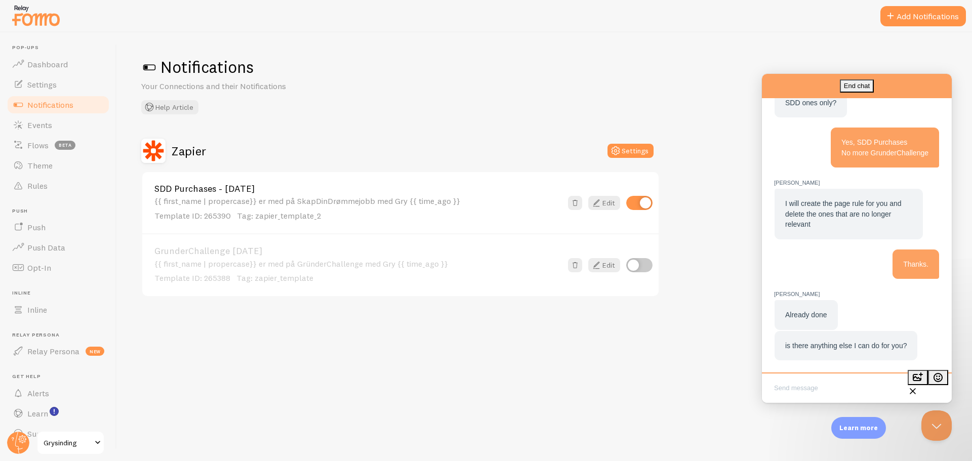
scroll to position [1016, 0]
click at [823, 391] on textarea "Write chat message" at bounding box center [857, 389] width 186 height 24
type textarea "THANK YOU!"
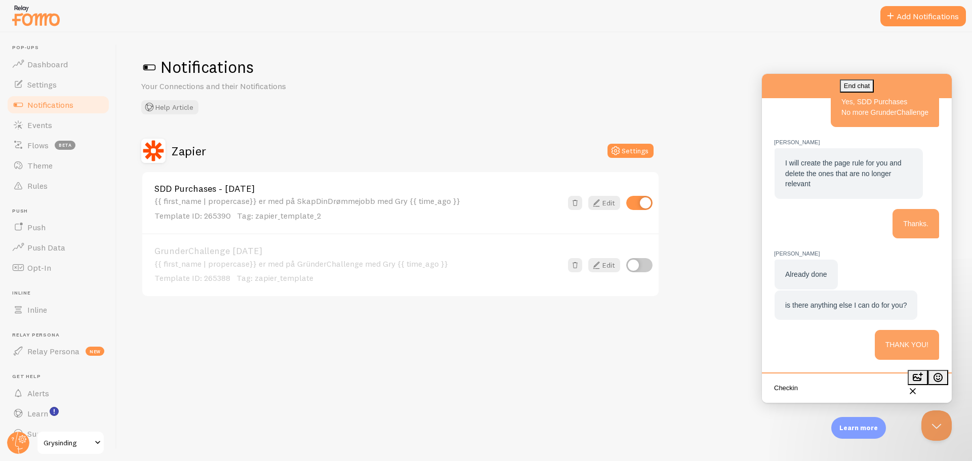
type textarea "Checking"
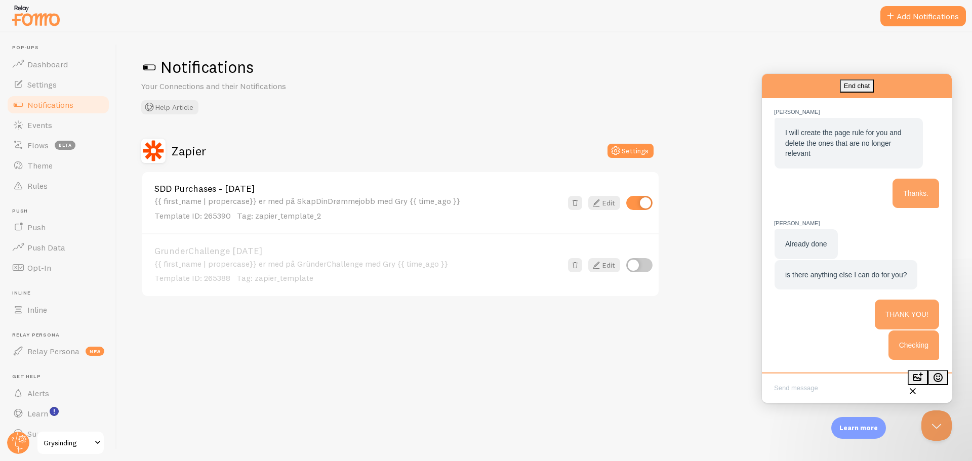
scroll to position [1086, 0]
drag, startPoint x: 676, startPoint y: 10, endPoint x: 553, endPoint y: 7, distance: 122.5
click at [538, 43] on div "Notifications Your Connections and their Notifications Help Article Zapier Sett…" at bounding box center [544, 246] width 855 height 429
